Goal: Check status: Check status

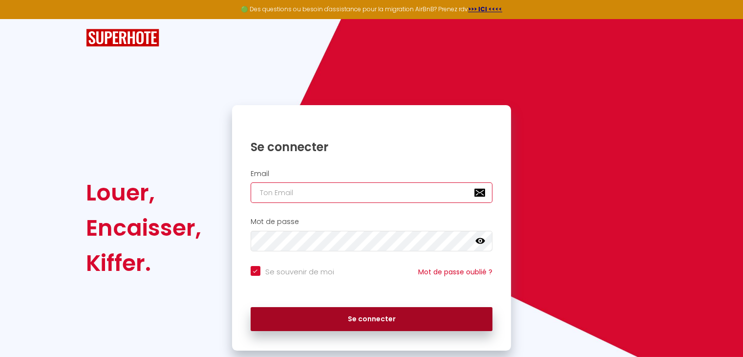
type input "[EMAIL_ADDRESS][DOMAIN_NAME]"
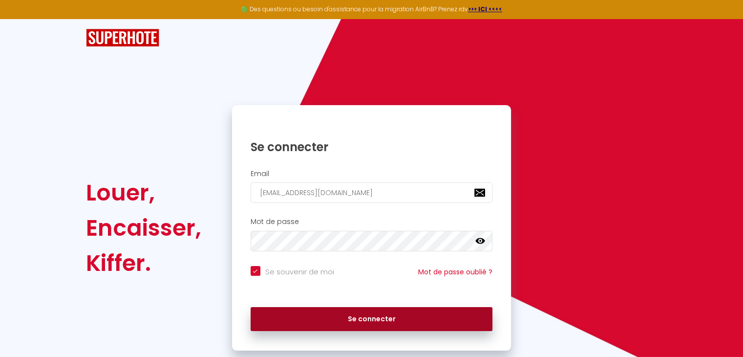
click at [385, 327] on button "Se connecter" at bounding box center [372, 319] width 242 height 24
checkbox input "true"
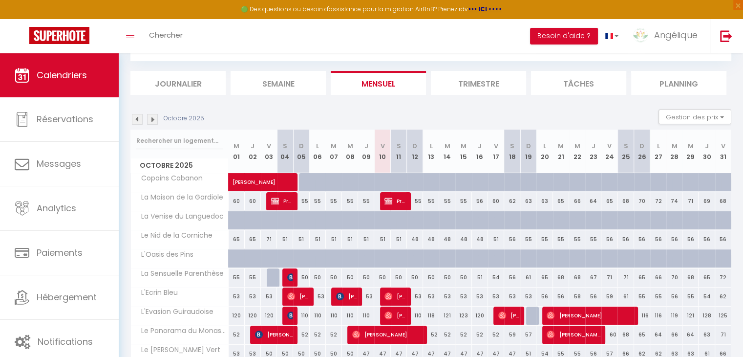
scroll to position [98, 0]
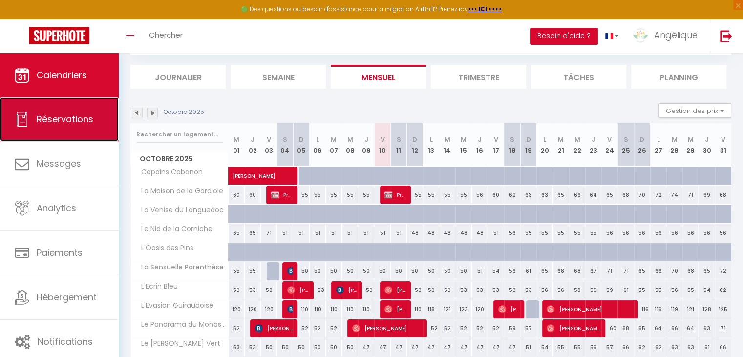
click at [90, 127] on link "Réservations" at bounding box center [59, 119] width 119 height 44
select select "not_cancelled"
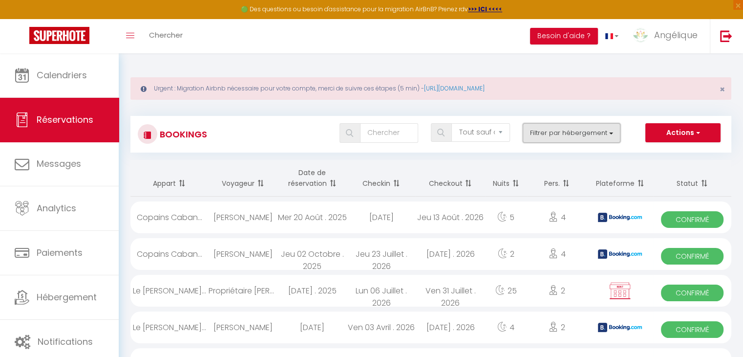
click at [596, 138] on button "Filtrer par hébergement" at bounding box center [572, 133] width 98 height 20
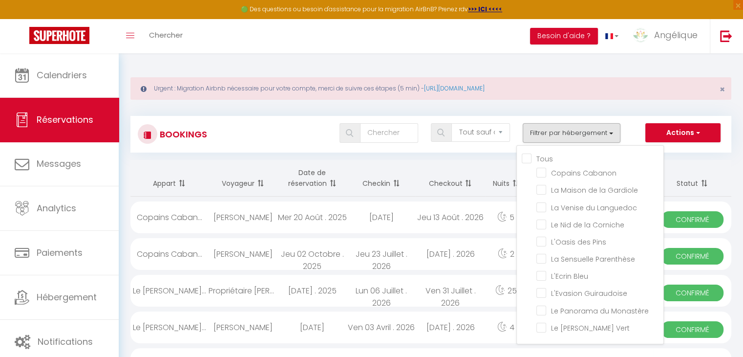
click at [528, 159] on input "Tous" at bounding box center [593, 158] width 142 height 10
checkbox input "true"
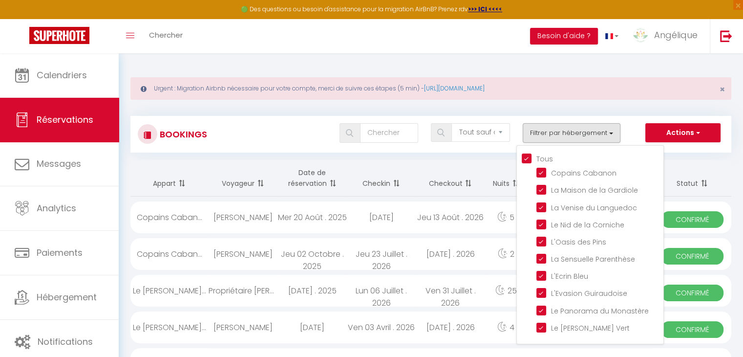
checkbox input "true"
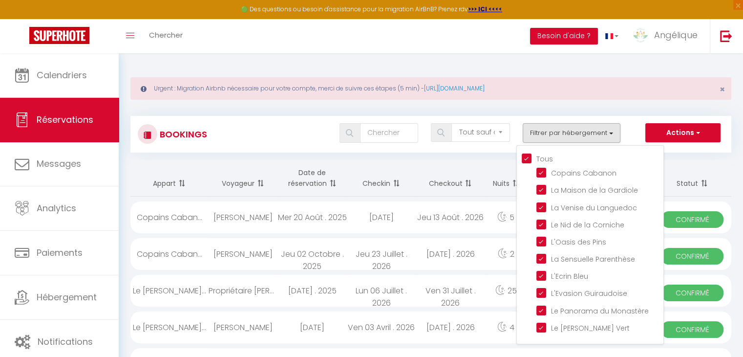
checkbox input "true"
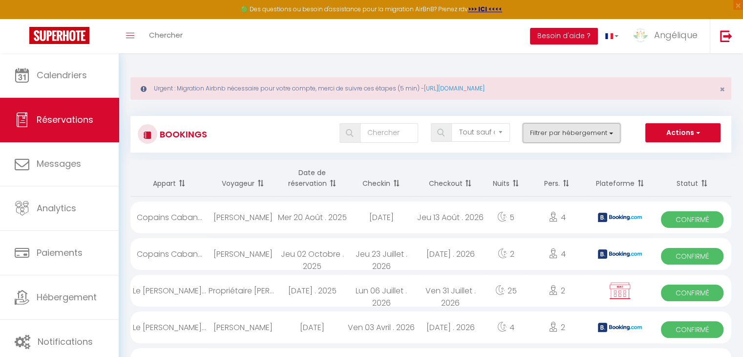
click at [585, 126] on button "Filtrer par hébergement" at bounding box center [572, 133] width 98 height 20
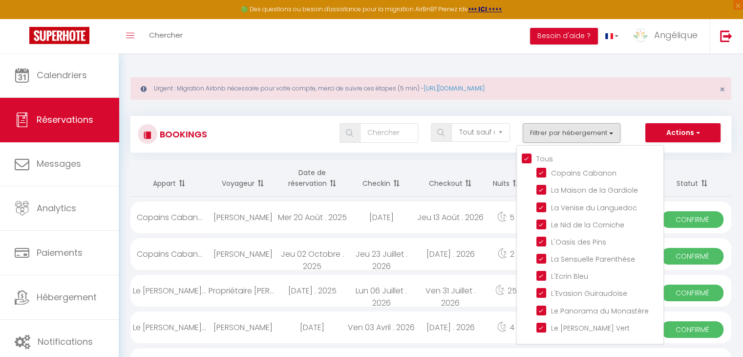
click at [244, 143] on div "Tous les statuts Annulé Confirmé Non Confirmé Tout sauf annulé No Show Request …" at bounding box center [455, 134] width 549 height 22
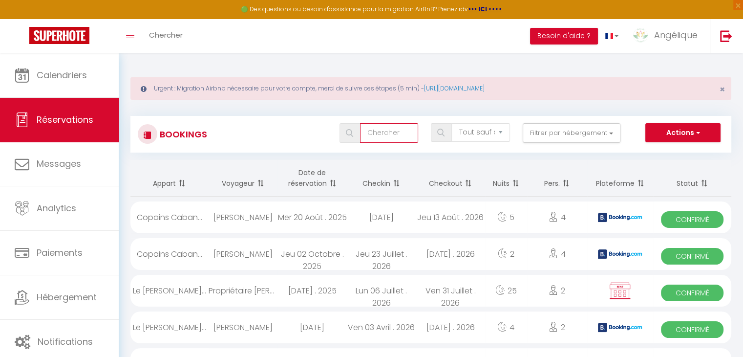
click at [375, 130] on input "text" at bounding box center [389, 133] width 58 height 20
paste input "[PERSON_NAME]"
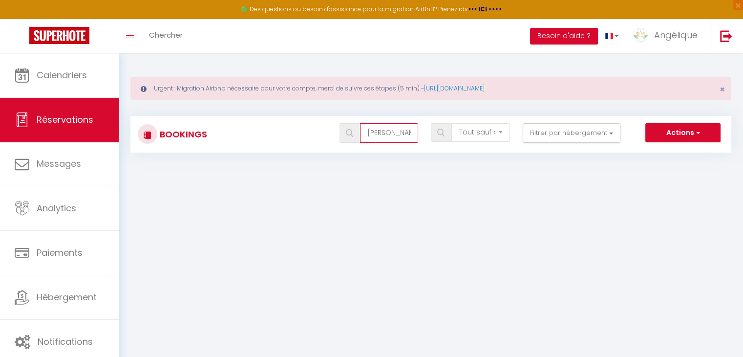
click at [387, 135] on input "[PERSON_NAME]" at bounding box center [389, 133] width 58 height 20
drag, startPoint x: 387, startPoint y: 135, endPoint x: 360, endPoint y: 134, distance: 26.9
click at [360, 134] on div "[PERSON_NAME]" at bounding box center [379, 133] width 79 height 20
click at [360, 134] on span at bounding box center [350, 133] width 21 height 20
click at [388, 131] on input "[PERSON_NAME]" at bounding box center [389, 133] width 58 height 20
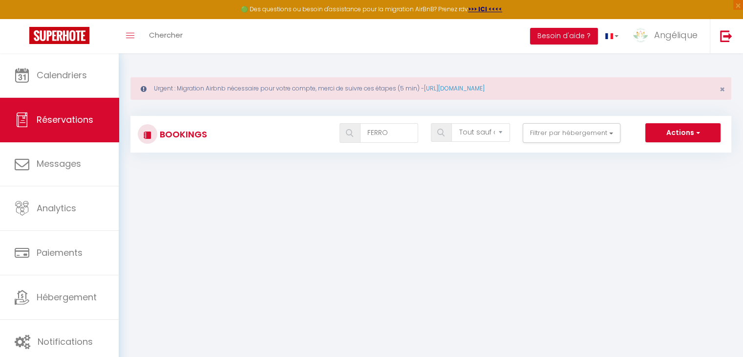
click at [227, 195] on body "🟢 Des questions ou besoin d'assistance pour la migration AirBnB? Prenez rdv >>>…" at bounding box center [371, 231] width 743 height 357
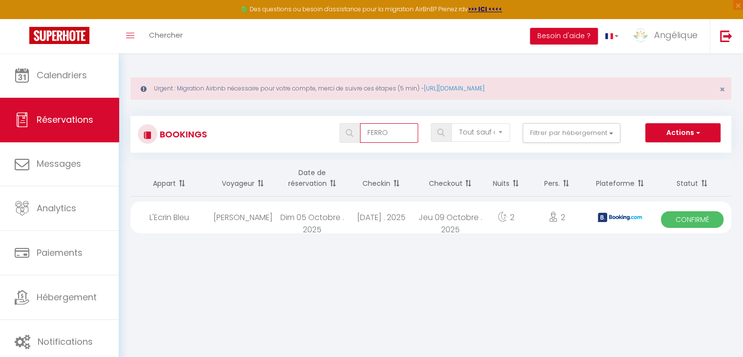
drag, startPoint x: 396, startPoint y: 131, endPoint x: 357, endPoint y: 130, distance: 38.6
click at [357, 130] on div "FERRO" at bounding box center [379, 133] width 79 height 20
type input "sabatier"
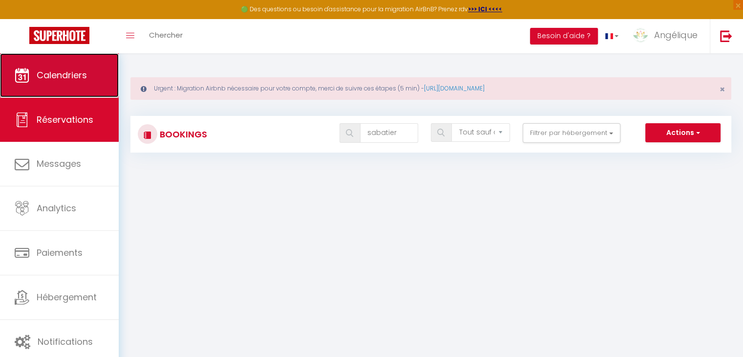
click at [88, 71] on link "Calendriers" at bounding box center [59, 75] width 119 height 44
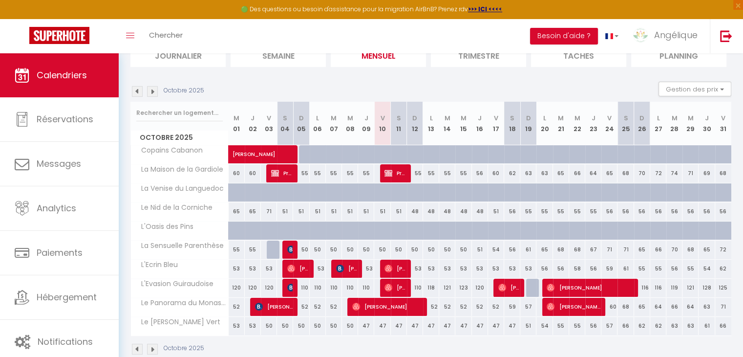
scroll to position [137, 0]
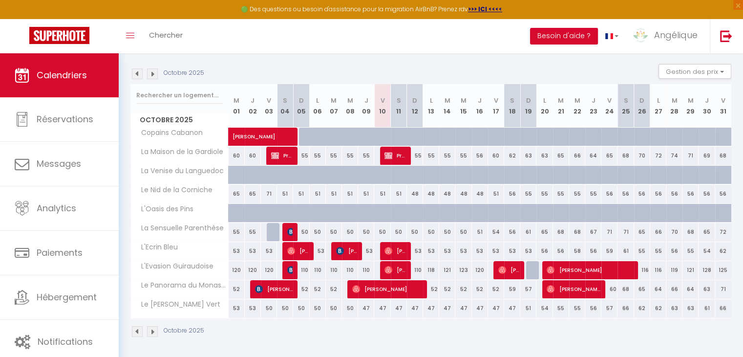
click at [137, 73] on img at bounding box center [137, 73] width 11 height 11
